Goal: Task Accomplishment & Management: Manage account settings

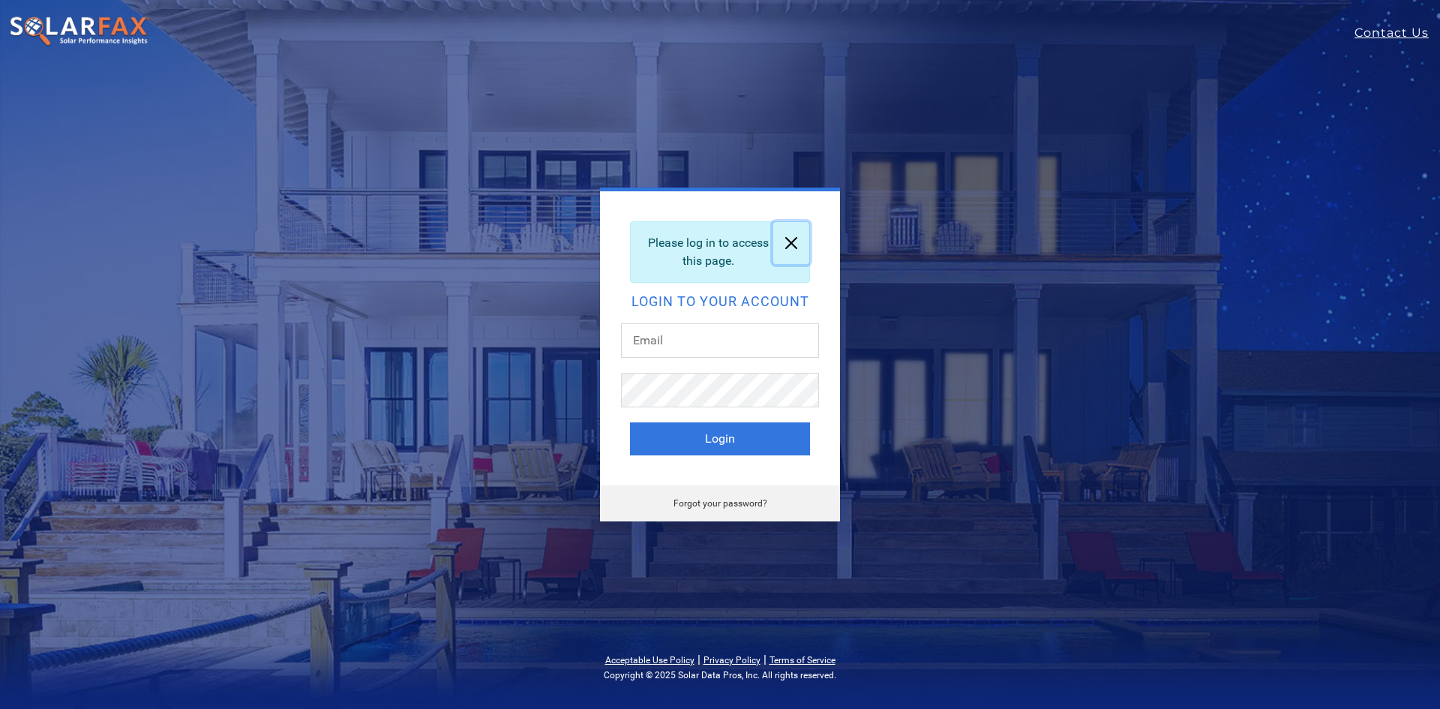
click at [797, 251] on link at bounding box center [791, 243] width 36 height 42
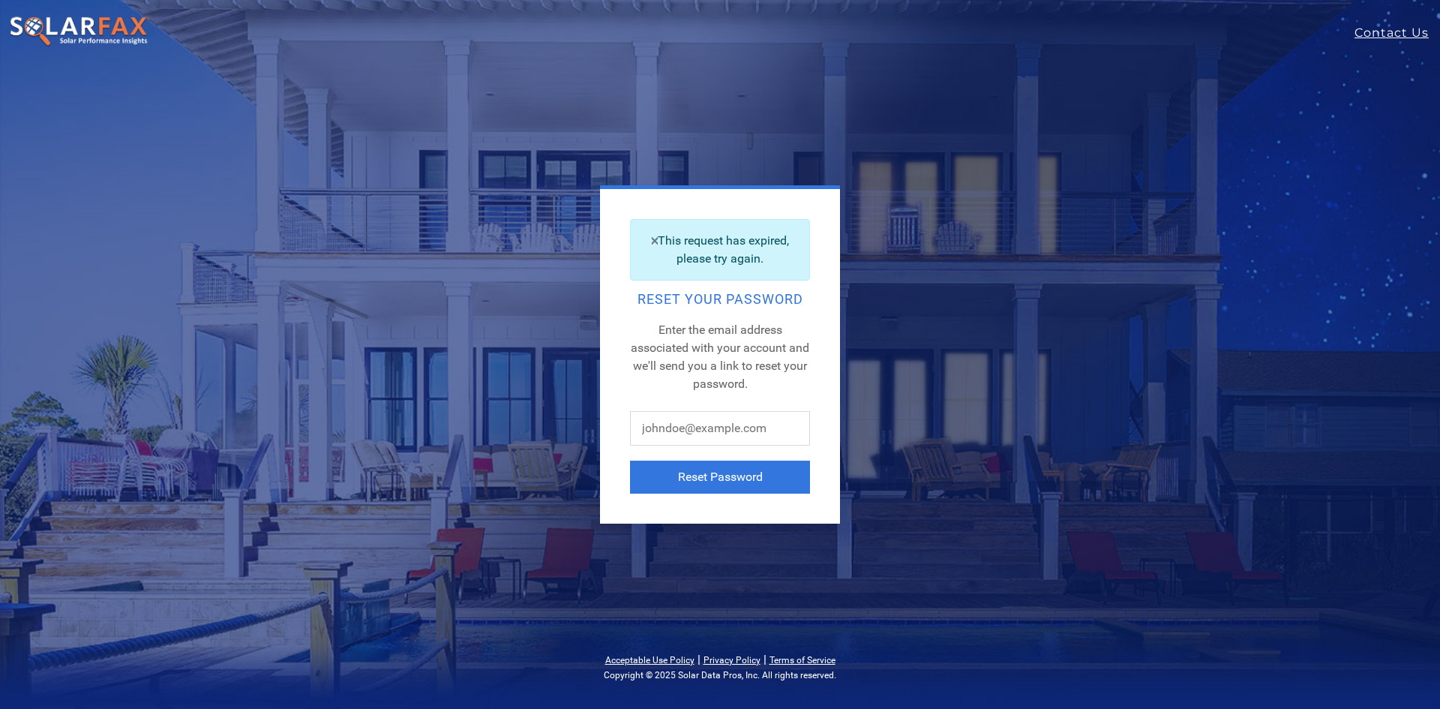
click at [647, 236] on div "This request has expired, please try again." at bounding box center [720, 250] width 180 height 62
click at [656, 241] on link at bounding box center [655, 240] width 6 height 20
click at [740, 437] on input "text" at bounding box center [720, 428] width 180 height 35
click at [692, 422] on input "text" at bounding box center [720, 428] width 180 height 35
click at [705, 427] on input "text" at bounding box center [720, 428] width 180 height 35
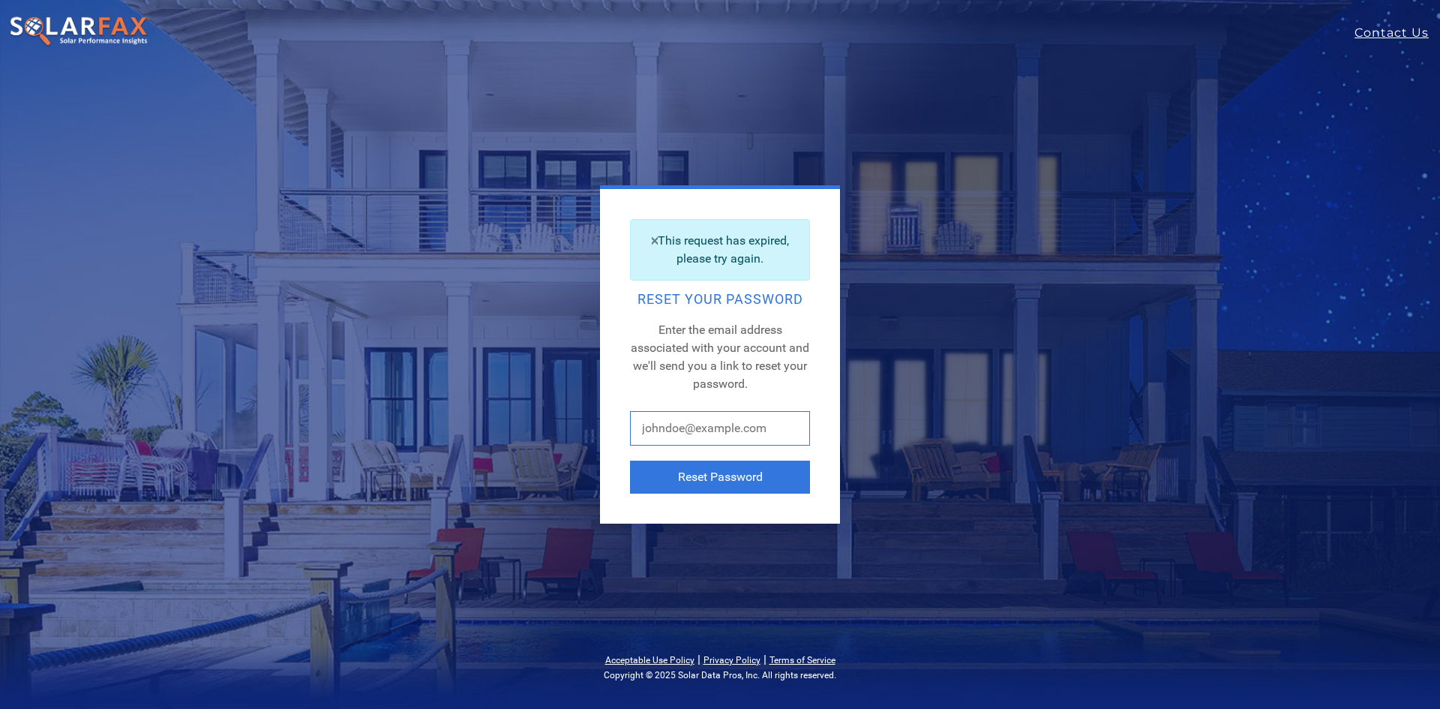
paste input "mogas@vitalenergysolar.com"
type input "mogas@vitalenergysolar.com"
click at [722, 470] on button "Reset Password" at bounding box center [720, 477] width 180 height 33
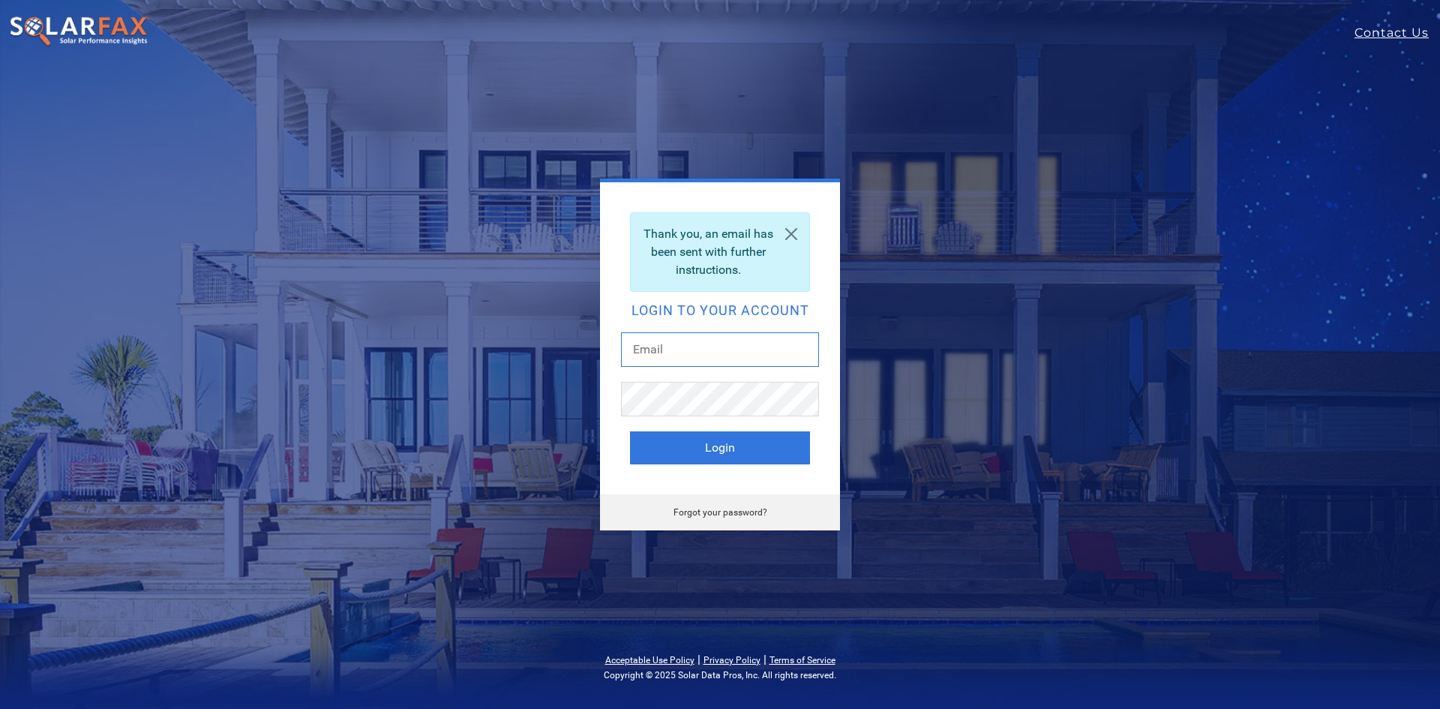
click at [690, 350] on input "text" at bounding box center [720, 349] width 198 height 35
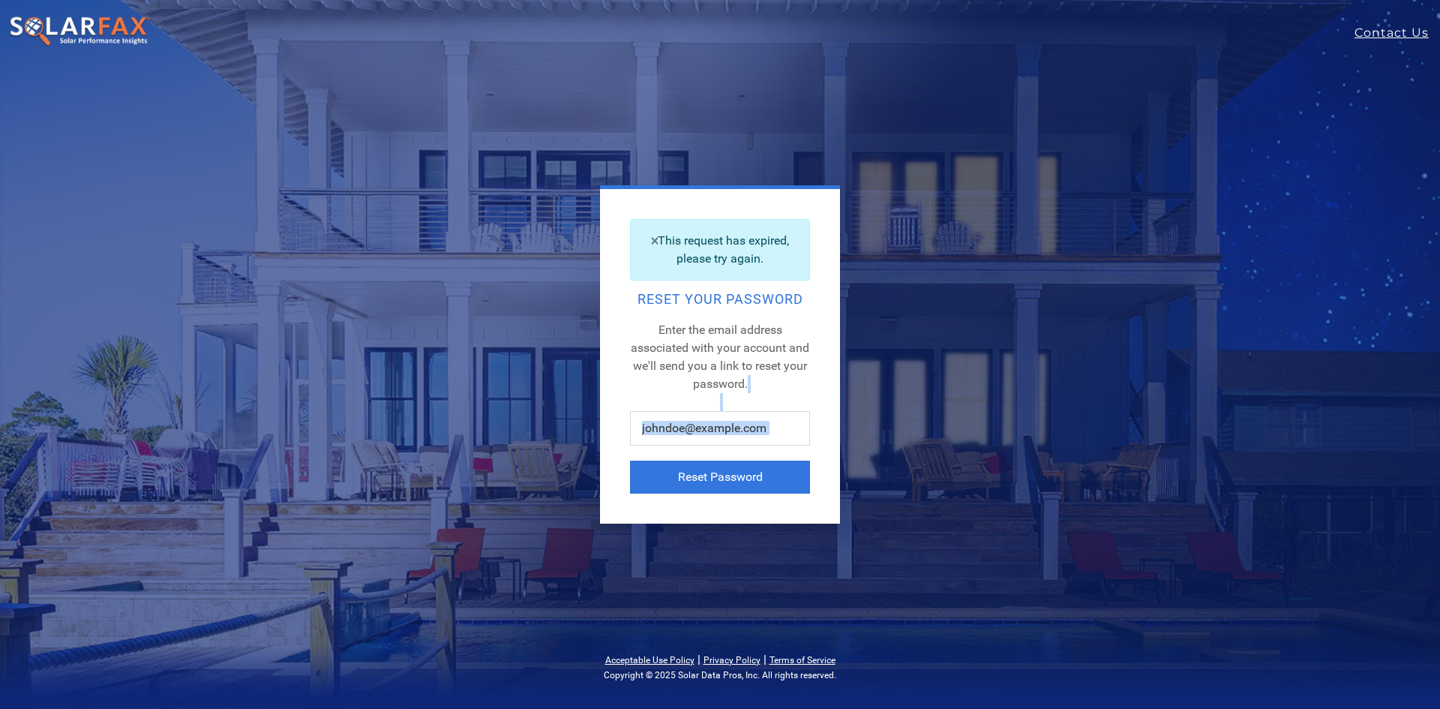
drag, startPoint x: 697, startPoint y: 449, endPoint x: 695, endPoint y: 440, distance: 9.9
click at [697, 447] on div "This request has expired, please try again. Reset Your Password Enter the email…" at bounding box center [720, 356] width 240 height 335
click at [695, 437] on input "text" at bounding box center [720, 428] width 180 height 35
drag, startPoint x: 696, startPoint y: 425, endPoint x: 729, endPoint y: 422, distance: 33.1
click at [697, 425] on input "text" at bounding box center [720, 428] width 180 height 35
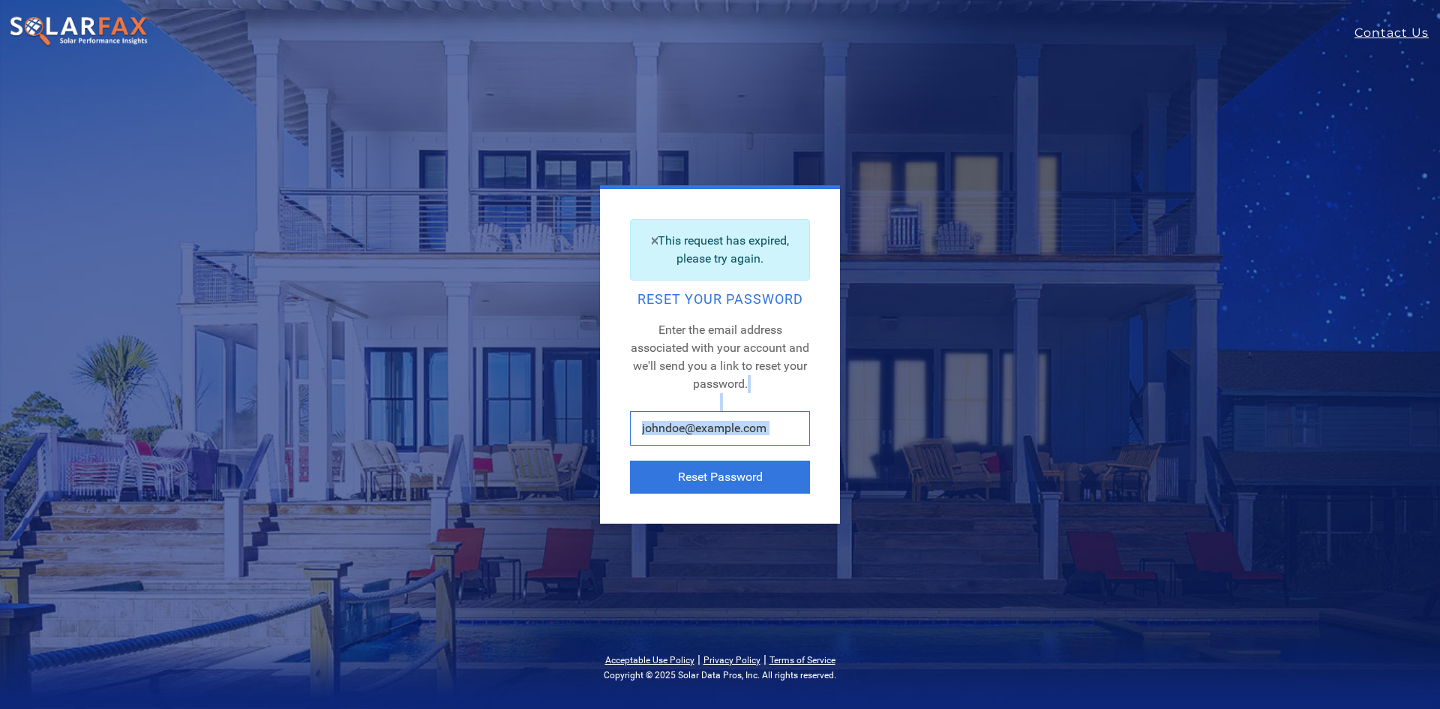
click at [791, 424] on input "text" at bounding box center [720, 428] width 180 height 35
click at [660, 353] on span "Enter the email address associated with your account and we'll send you a link …" at bounding box center [720, 357] width 179 height 68
click at [752, 430] on input "text" at bounding box center [720, 428] width 180 height 35
click at [725, 428] on input "text" at bounding box center [720, 428] width 180 height 35
paste input "mogas@vitalenergysolutions.net"
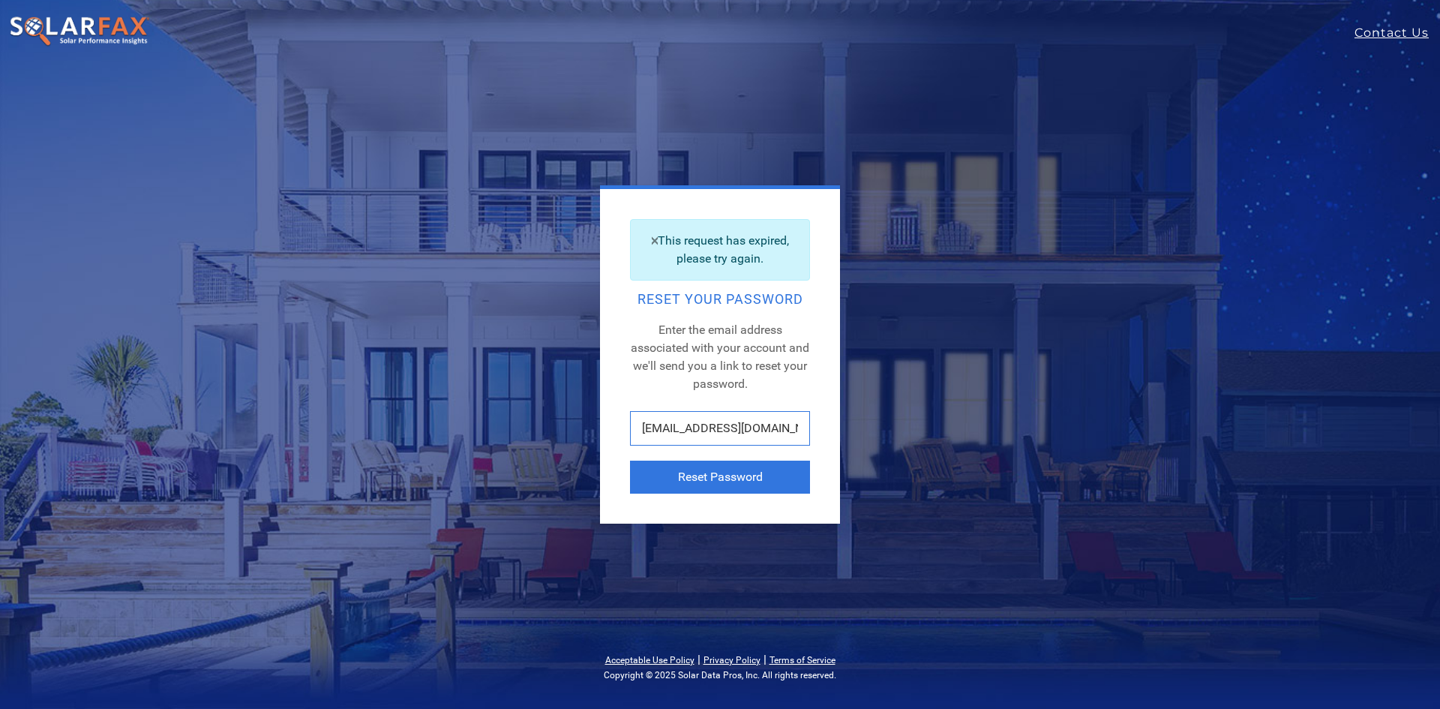
scroll to position [0, 18]
type input "mogas@vitalenergysolutions.net"
click at [723, 466] on button "Reset Password" at bounding box center [720, 477] width 180 height 33
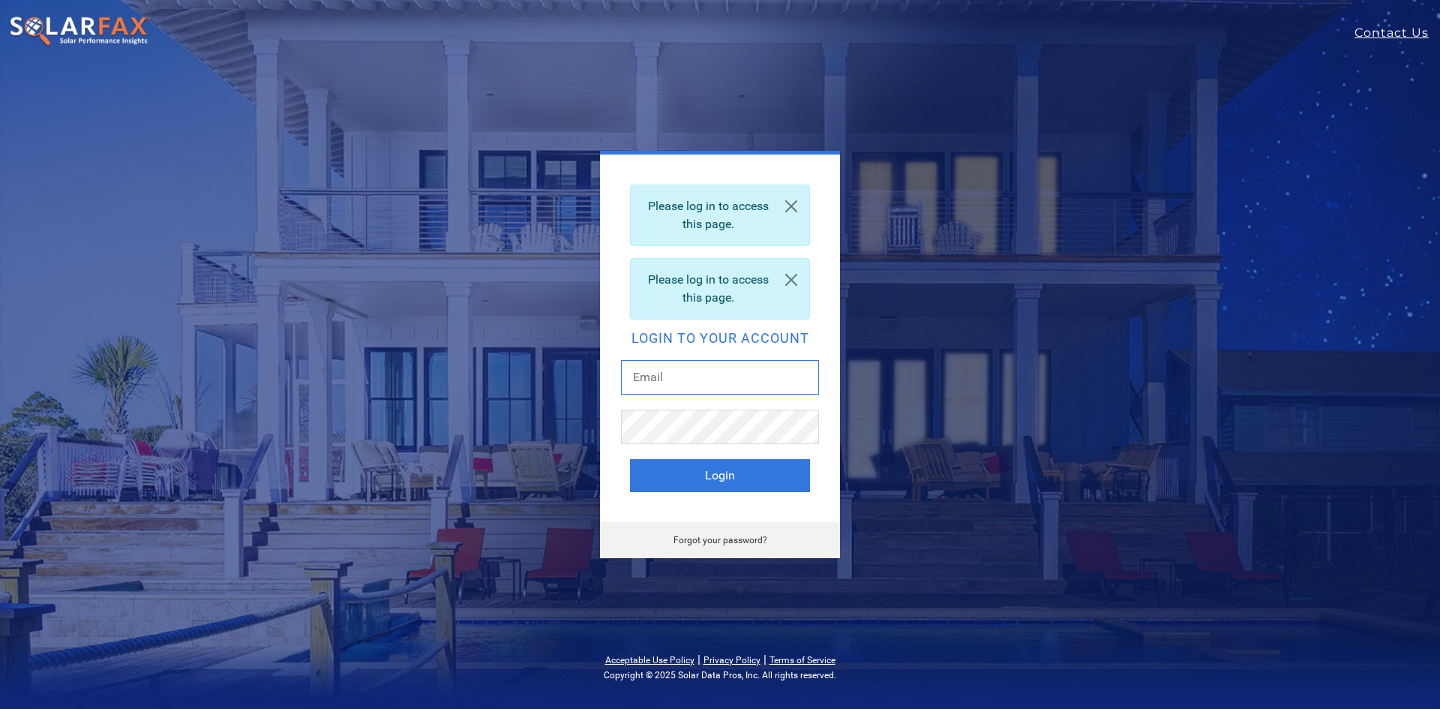
click at [734, 392] on input "text" at bounding box center [720, 377] width 198 height 35
paste input "[EMAIL_ADDRESS][DOMAIN_NAME]"
type input "[EMAIL_ADDRESS][DOMAIN_NAME]"
click at [743, 473] on button "Login" at bounding box center [720, 475] width 180 height 33
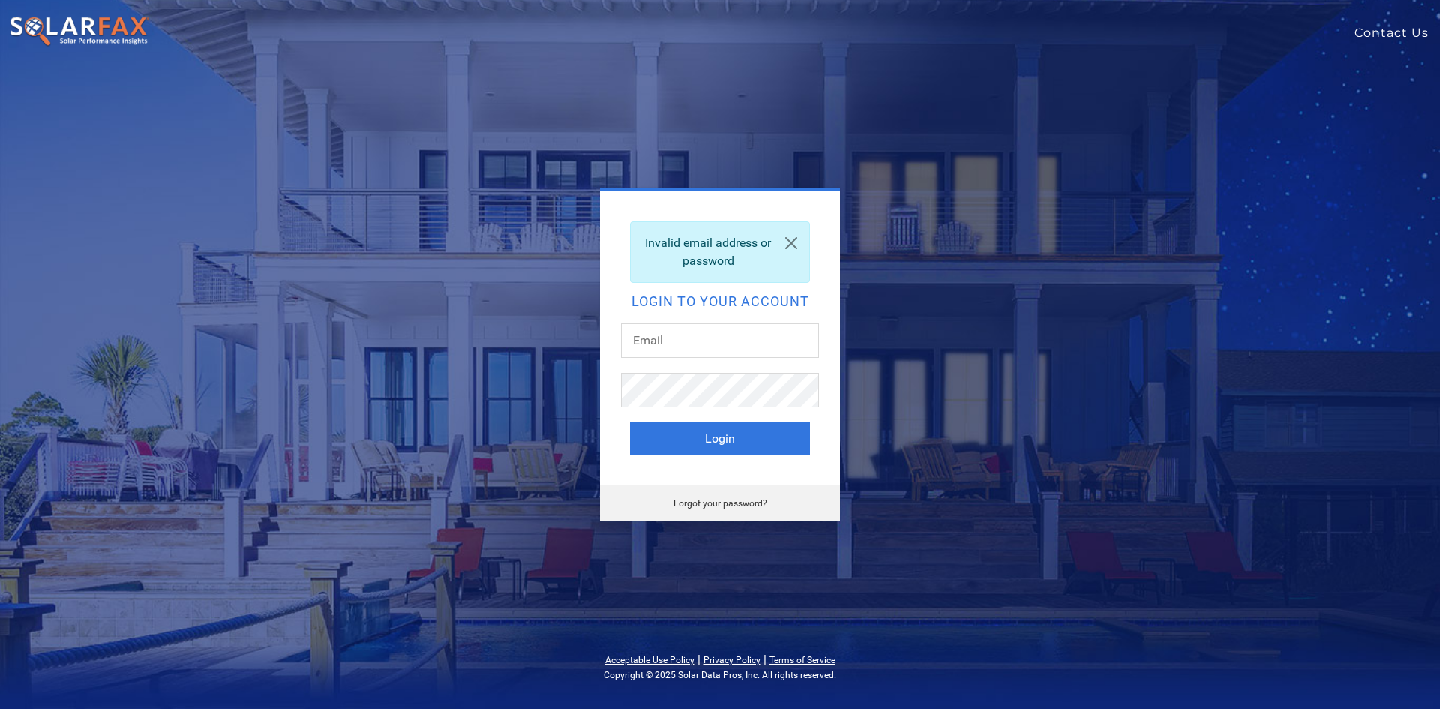
click at [742, 500] on link "Forgot your password?" at bounding box center [721, 503] width 94 height 11
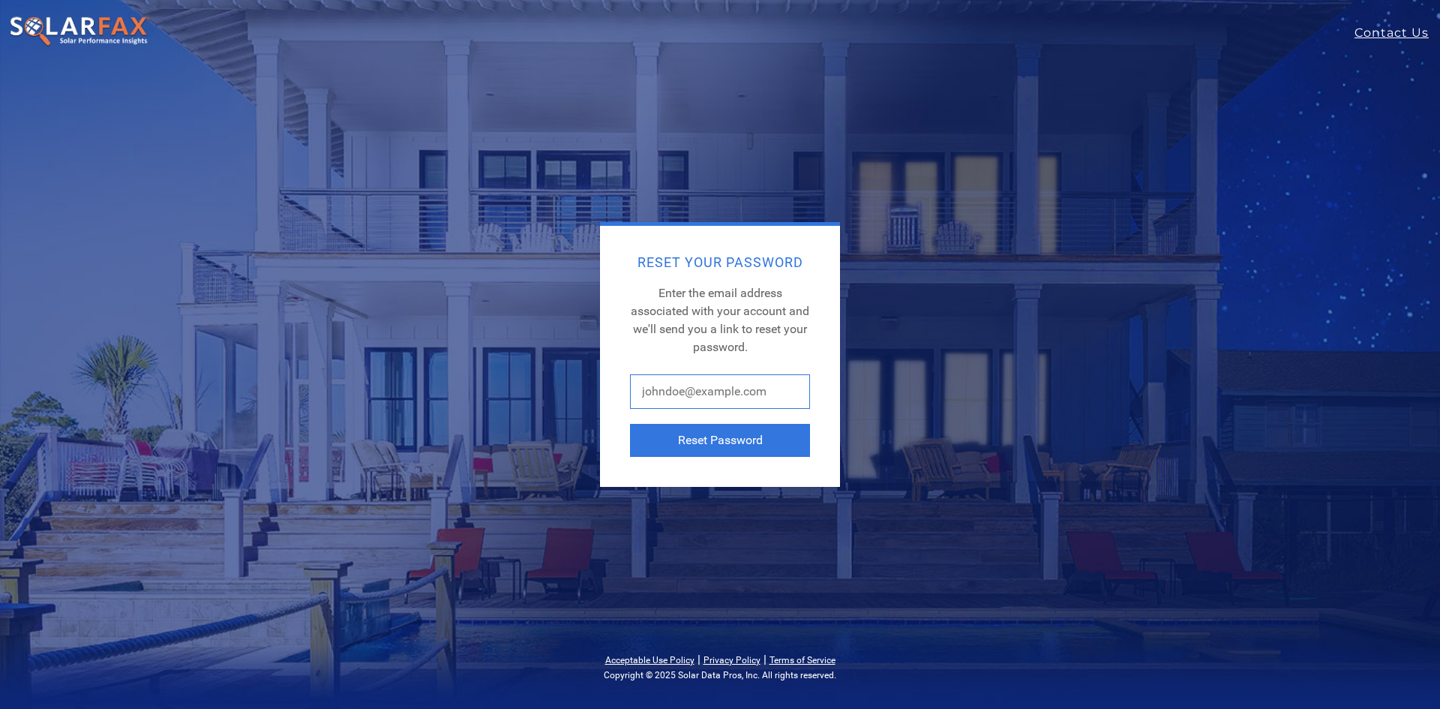
click at [711, 399] on input "text" at bounding box center [720, 391] width 180 height 35
paste input "mogas@vitalenergysolar.com"
type input "mogas@vitalenergysolar.com"
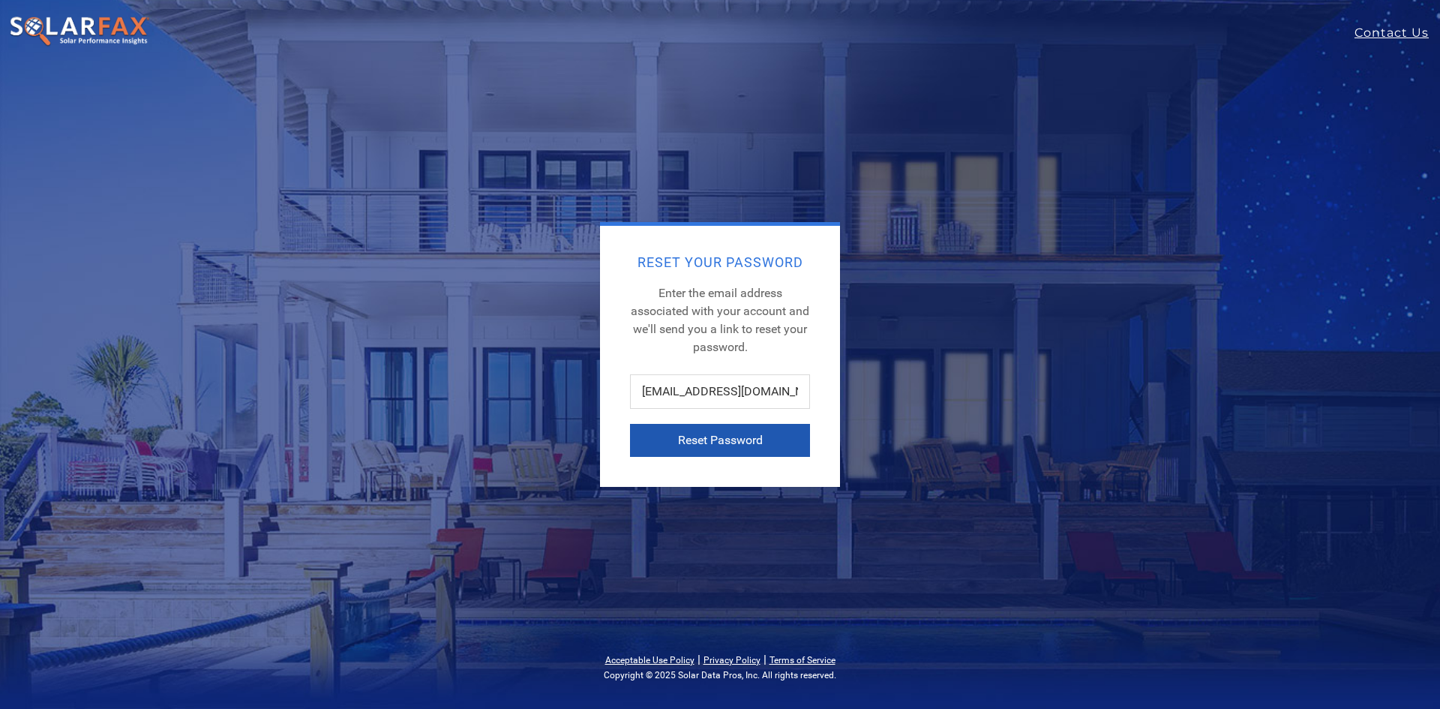
click at [730, 440] on button "Reset Password" at bounding box center [720, 440] width 180 height 33
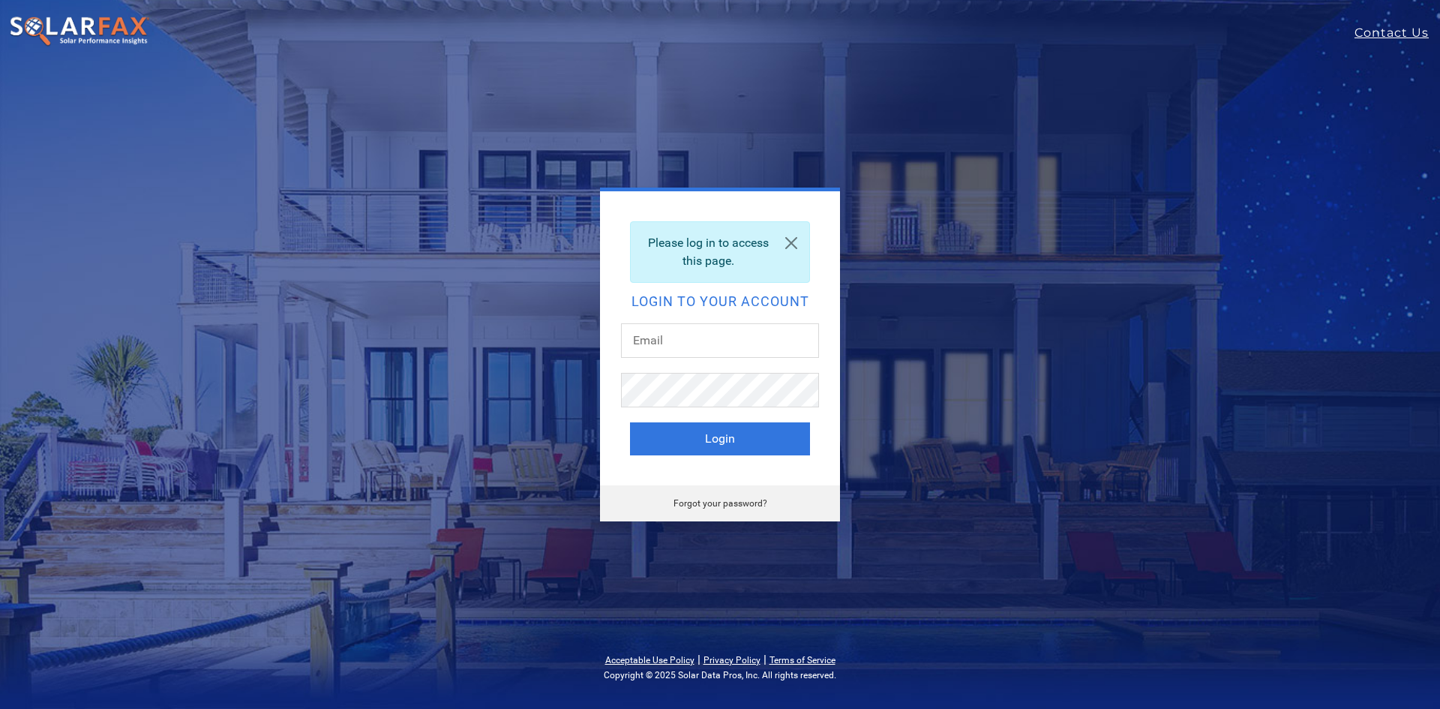
click at [742, 510] on div "Forgot your password?" at bounding box center [720, 503] width 240 height 36
click at [737, 502] on link "Forgot your password?" at bounding box center [721, 503] width 94 height 11
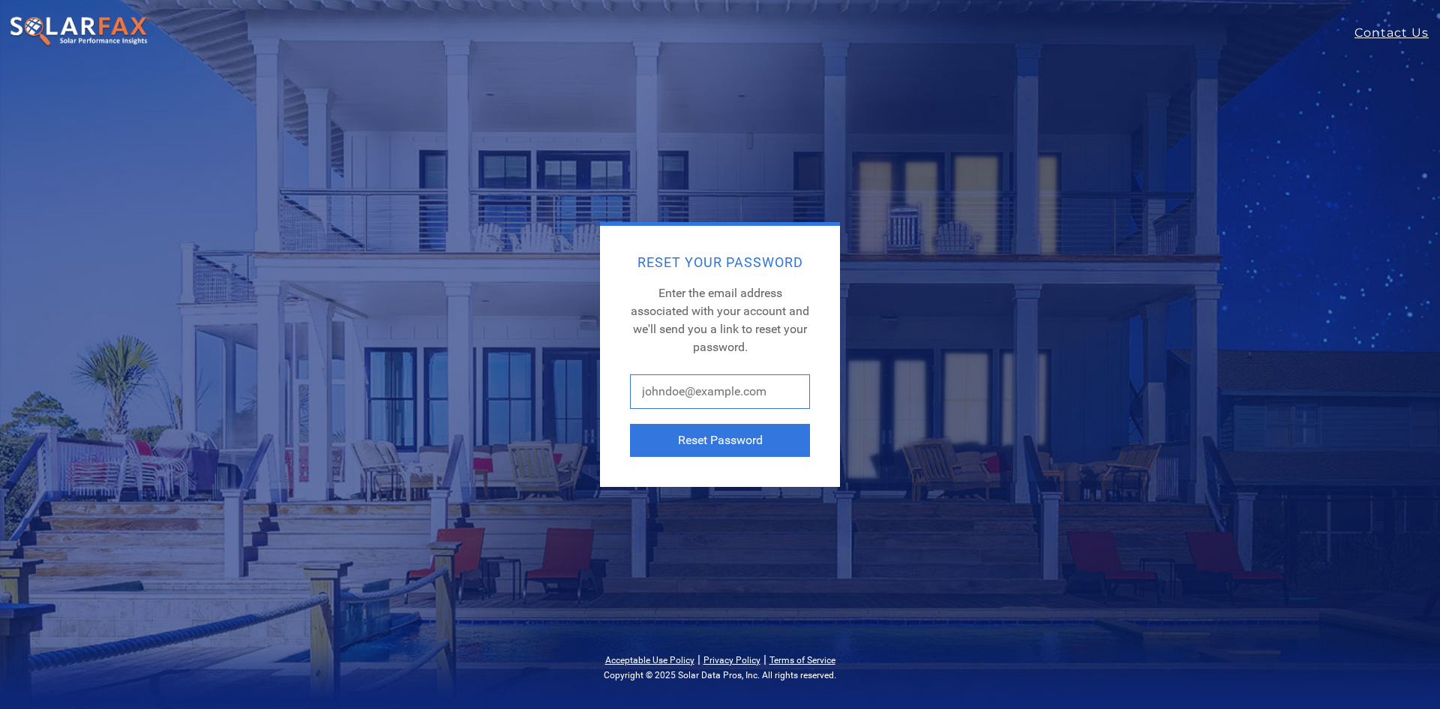
click at [693, 392] on input "text" at bounding box center [720, 391] width 180 height 35
paste input "mogas@vitalenergysolar.com"
type input "mogas@vitalenergysolar.com"
click at [683, 436] on button "Reset Password" at bounding box center [720, 440] width 180 height 33
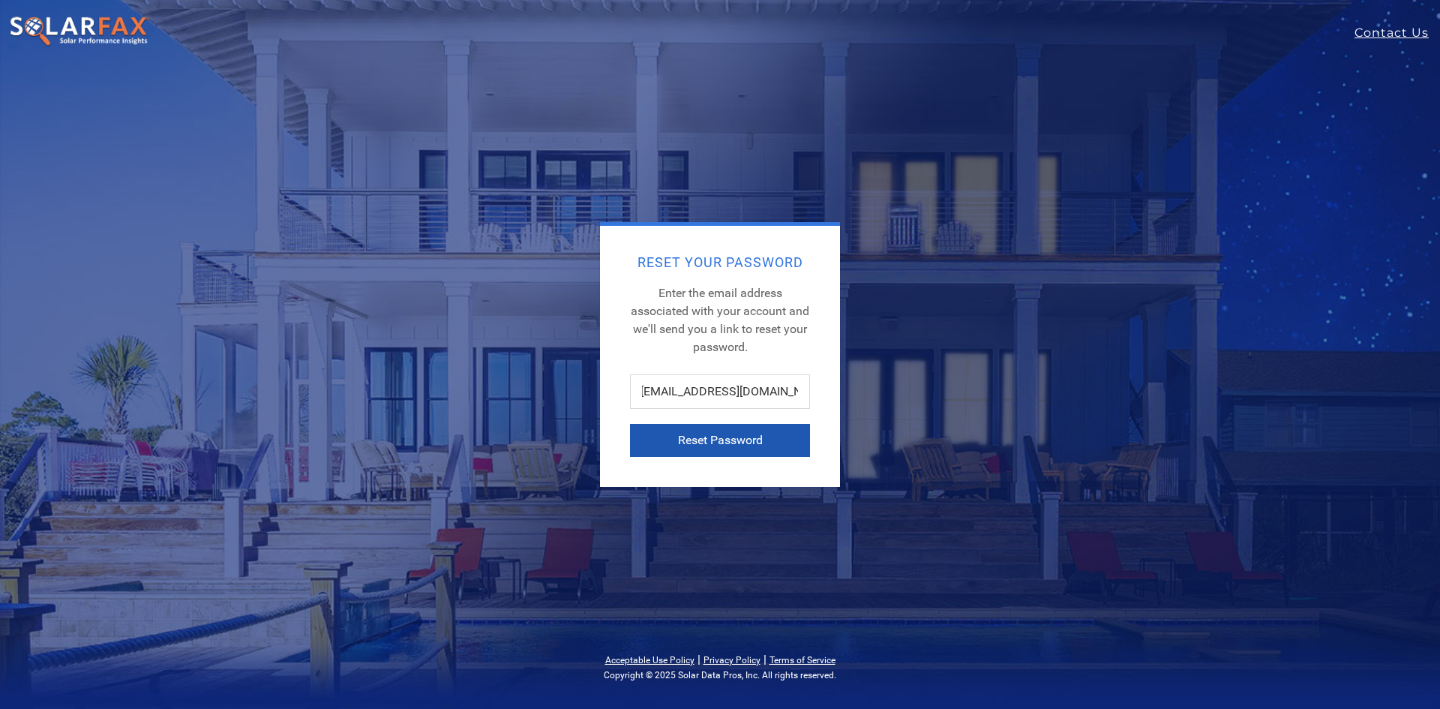
scroll to position [0, 0]
